Goal: Find specific page/section: Find specific page/section

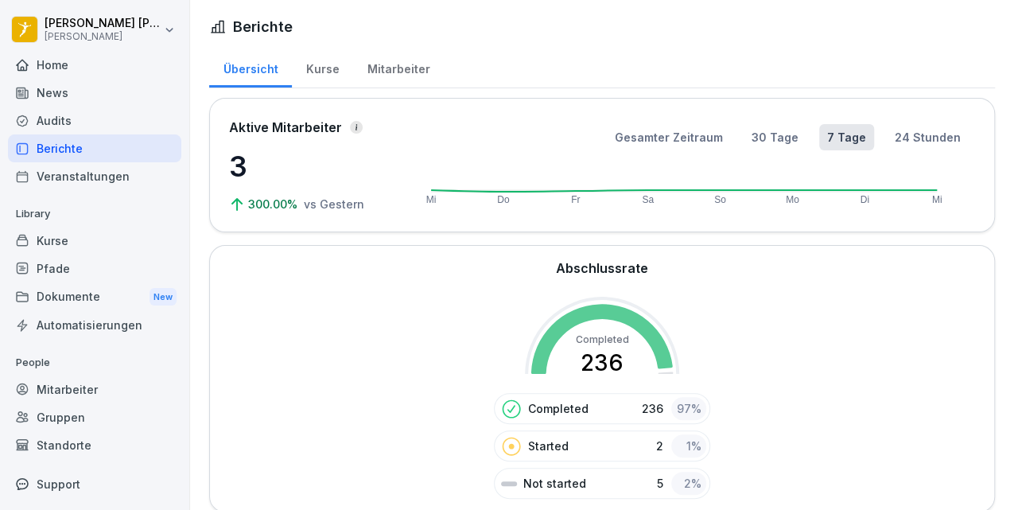
click at [49, 57] on div "Home" at bounding box center [94, 65] width 173 height 28
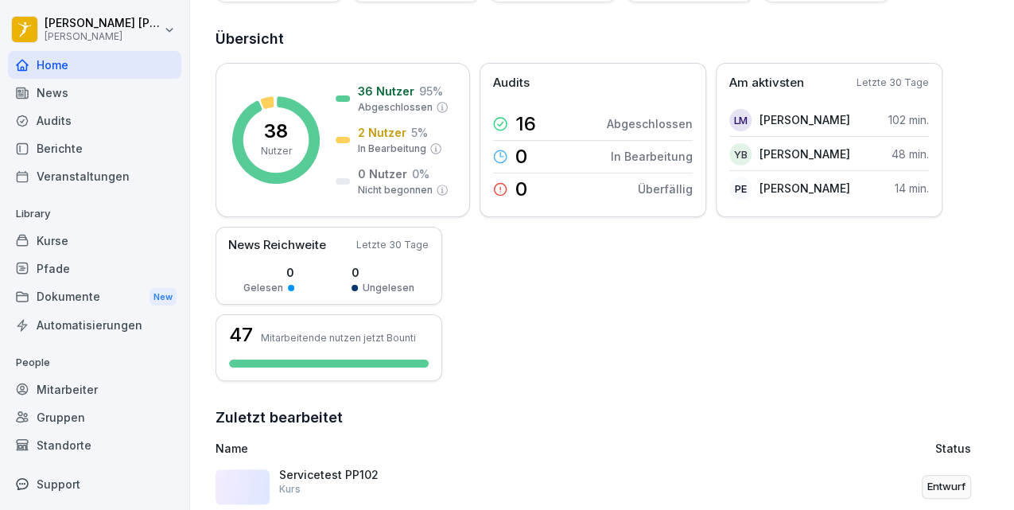
scroll to position [155, 0]
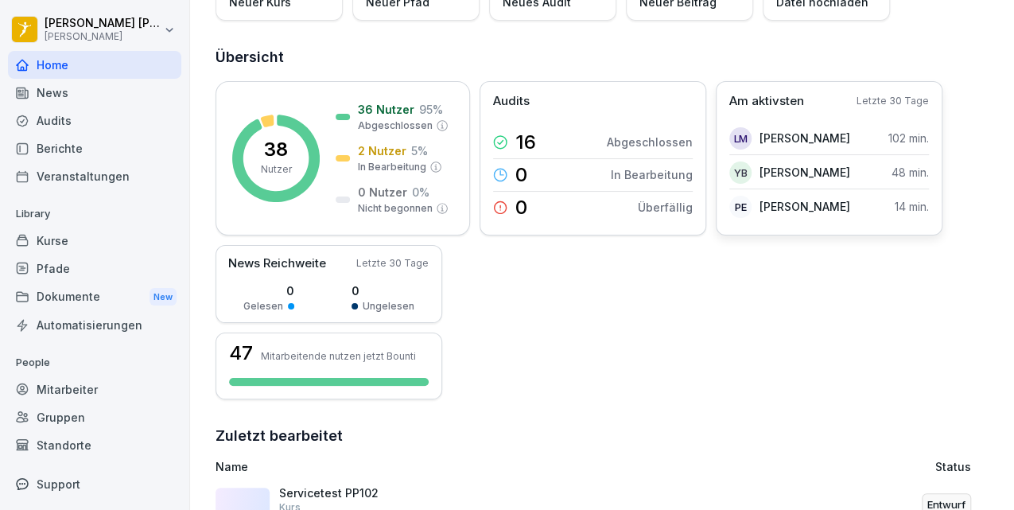
click at [819, 205] on p "[PERSON_NAME]" at bounding box center [804, 206] width 91 height 17
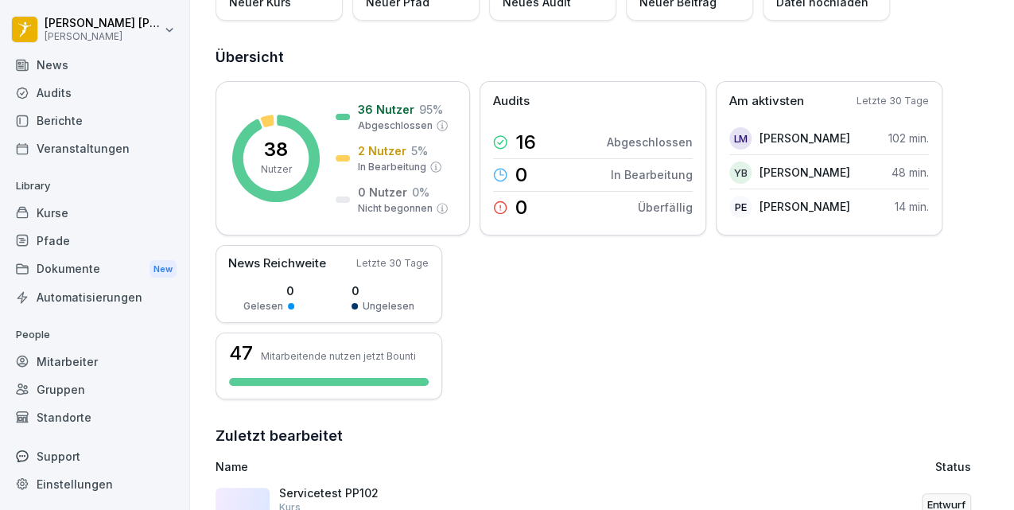
click at [83, 352] on div "Mitarbeiter" at bounding box center [94, 361] width 173 height 28
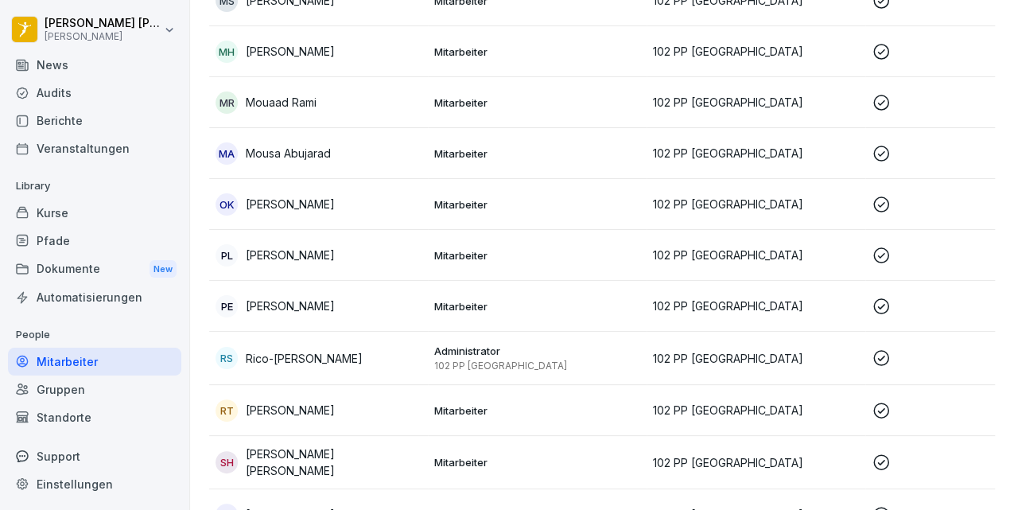
scroll to position [1712, 0]
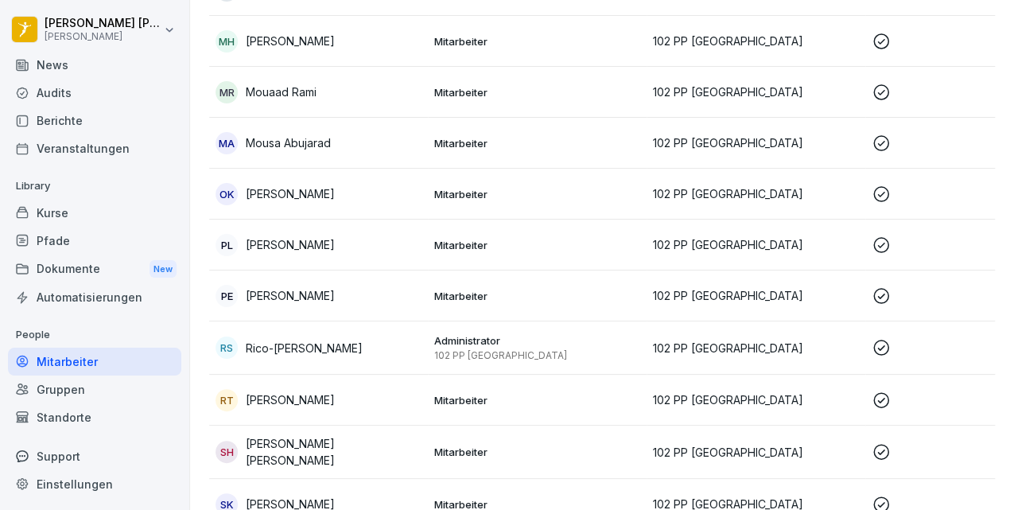
click at [301, 287] on p "[PERSON_NAME]" at bounding box center [290, 295] width 89 height 17
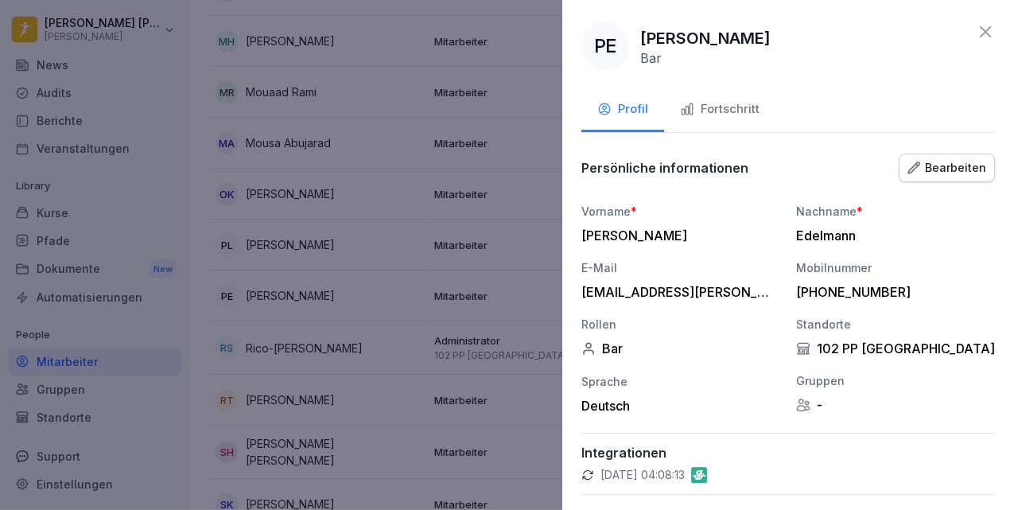
click at [742, 111] on div "Fortschritt" at bounding box center [720, 109] width 80 height 18
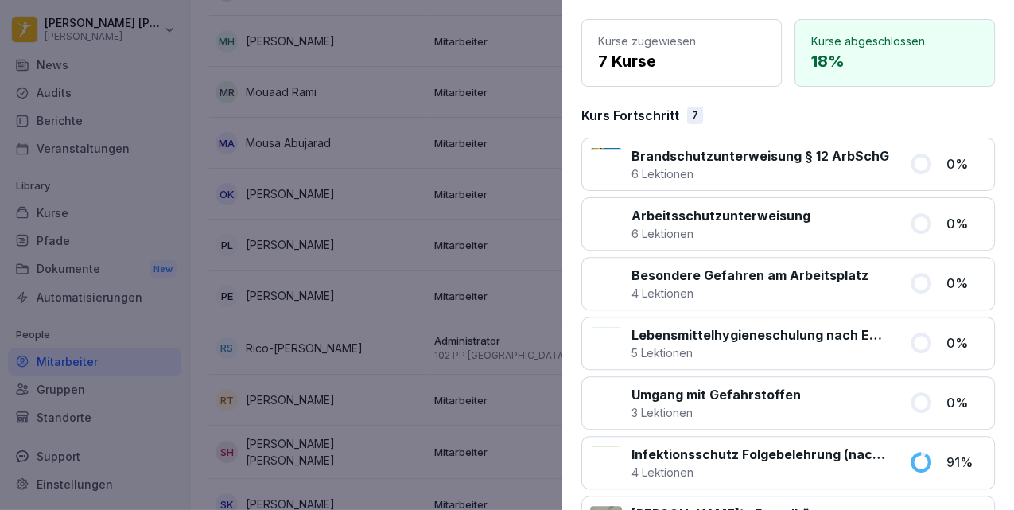
scroll to position [0, 0]
